Goal: Information Seeking & Learning: Understand process/instructions

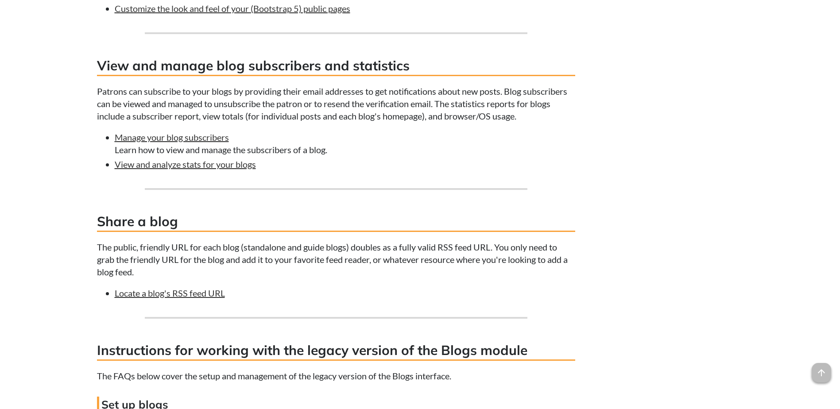
scroll to position [2125, 0]
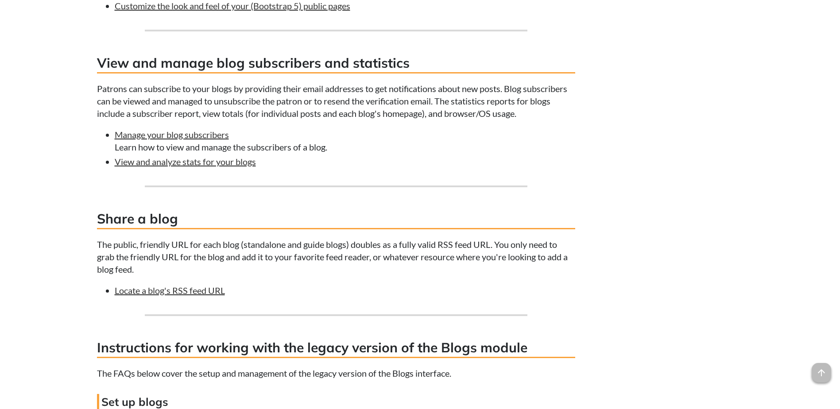
drag, startPoint x: 163, startPoint y: 135, endPoint x: 490, endPoint y: 165, distance: 328.1
click at [490, 165] on li "View and analyze stats for your blogs" at bounding box center [345, 161] width 460 height 12
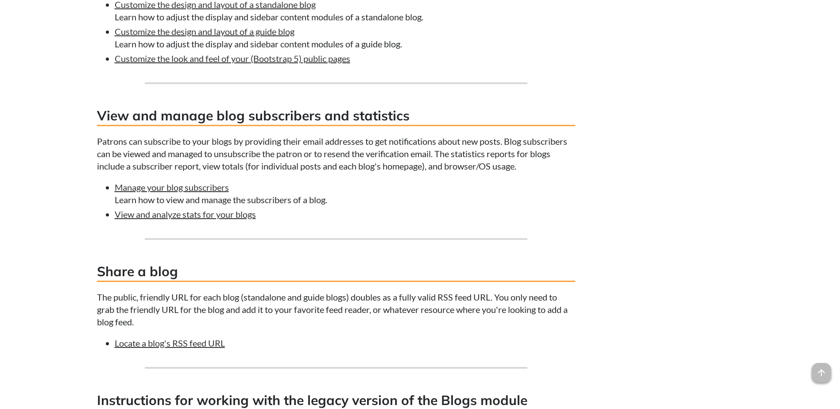
scroll to position [2081, 0]
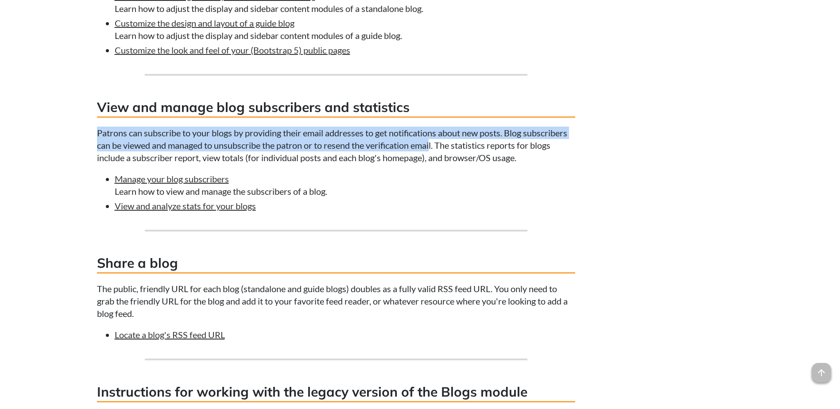
drag, startPoint x: 98, startPoint y: 132, endPoint x: 434, endPoint y: 145, distance: 335.9
click at [434, 145] on p "Patrons can subscribe to your blogs by providing their email addresses to get n…" at bounding box center [336, 145] width 478 height 37
click at [344, 145] on p "Patrons can subscribe to your blogs by providing their email addresses to get n…" at bounding box center [336, 145] width 478 height 37
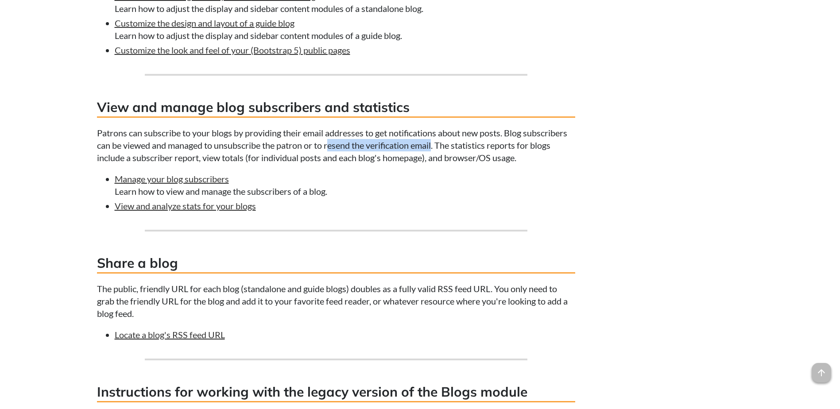
drag, startPoint x: 332, startPoint y: 145, endPoint x: 437, endPoint y: 144, distance: 104.9
click at [437, 144] on p "Patrons can subscribe to your blogs by providing their email addresses to get n…" at bounding box center [336, 145] width 478 height 37
copy p "esend the verification email"
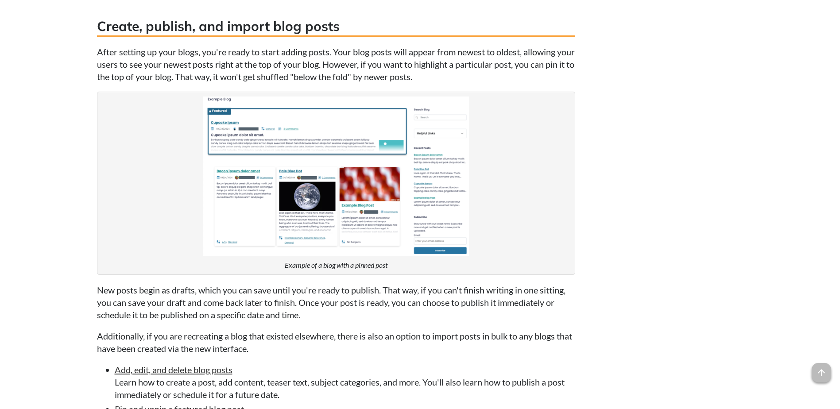
scroll to position [1417, 0]
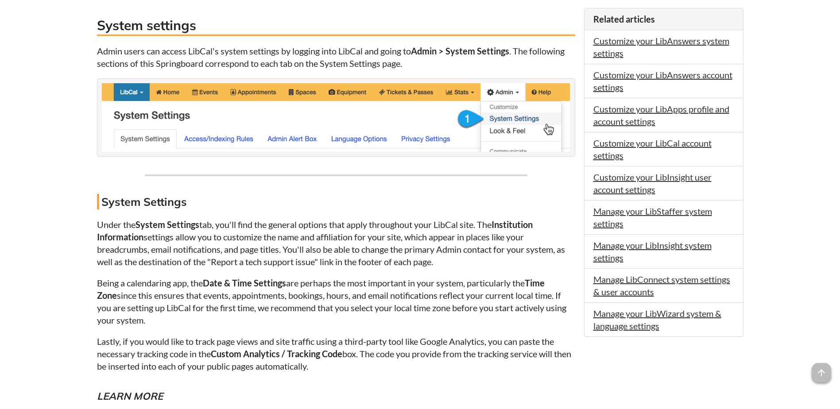
scroll to position [443, 0]
